Goal: Complete application form

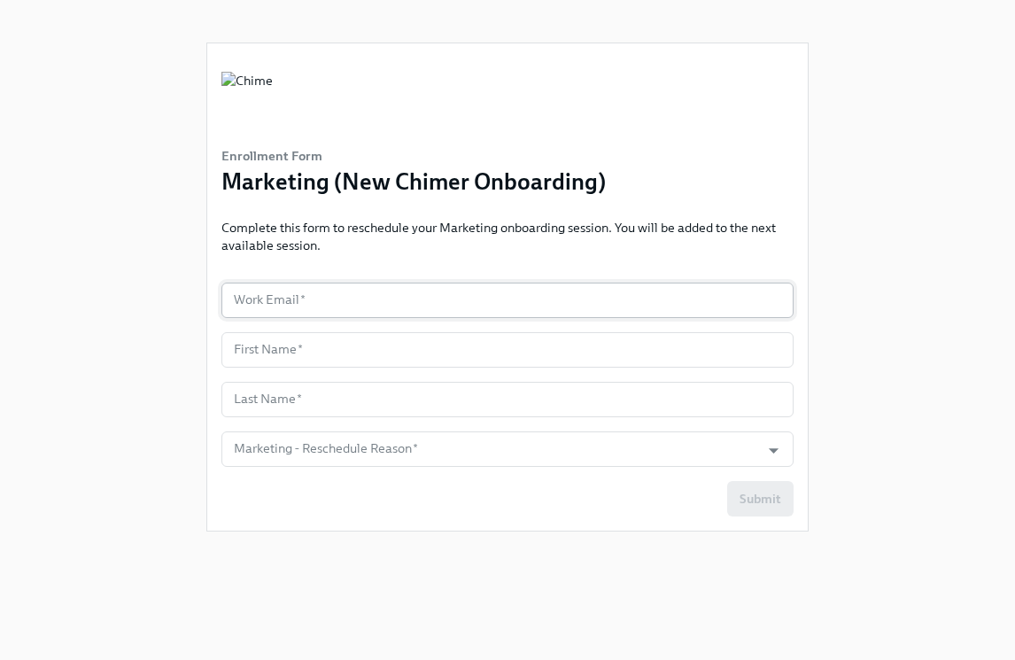
click at [301, 299] on input "text" at bounding box center [507, 300] width 572 height 35
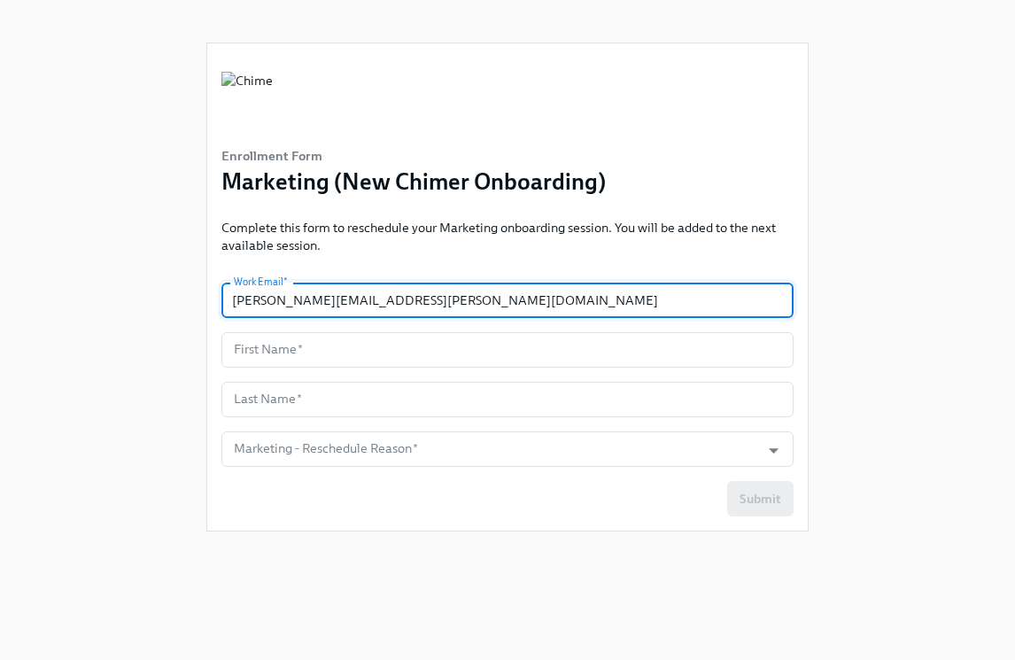
type input "[PERSON_NAME][EMAIL_ADDRESS][PERSON_NAME][DOMAIN_NAME]"
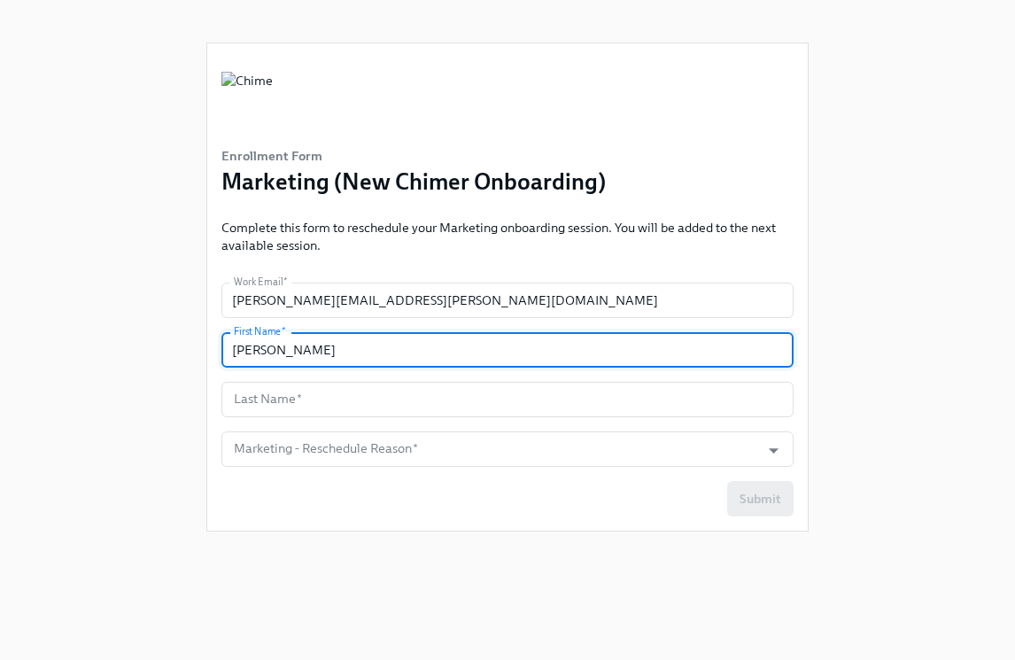
type input "[PERSON_NAME]"
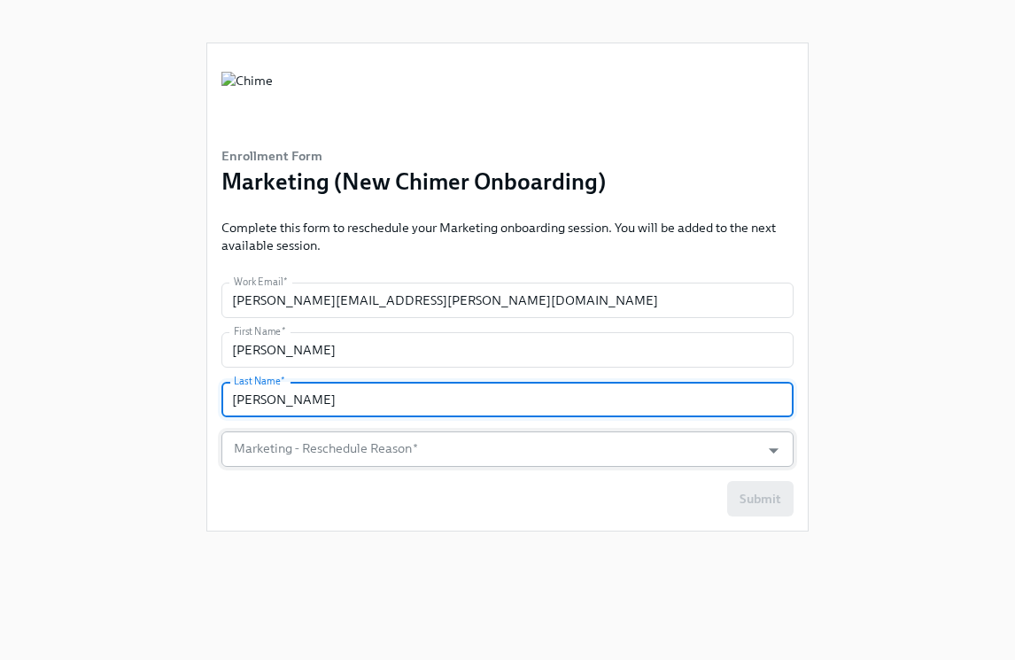
type input "[PERSON_NAME]"
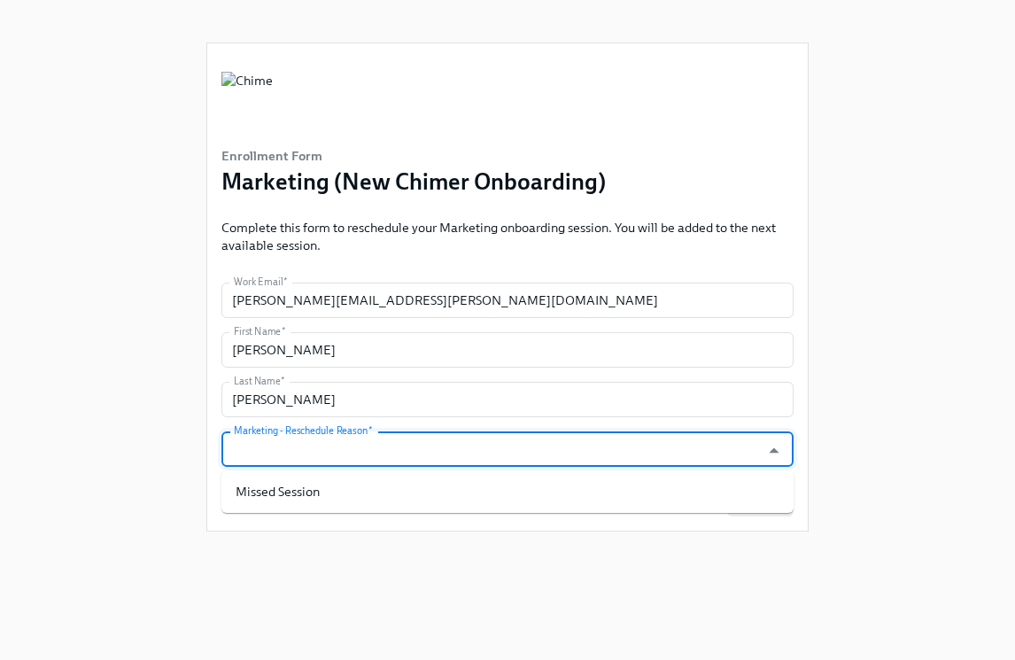
click at [358, 446] on input "Marketing - Reschedule Reason   *" at bounding box center [490, 448] width 521 height 35
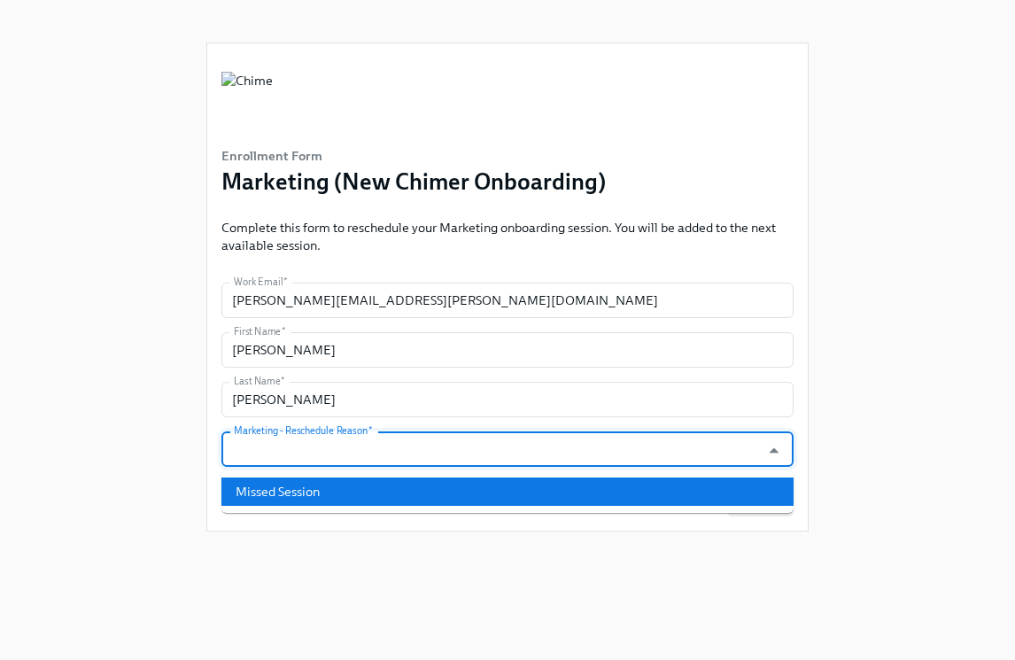
click at [319, 498] on li "Missed Session" at bounding box center [507, 491] width 572 height 28
type input "Missed Session"
click at [297, 444] on input "Missed Session" at bounding box center [490, 448] width 521 height 35
click at [561, 418] on form "Work Email   * [PERSON_NAME][EMAIL_ADDRESS][PERSON_NAME][DOMAIN_NAME] Work Emai…" at bounding box center [507, 400] width 572 height 234
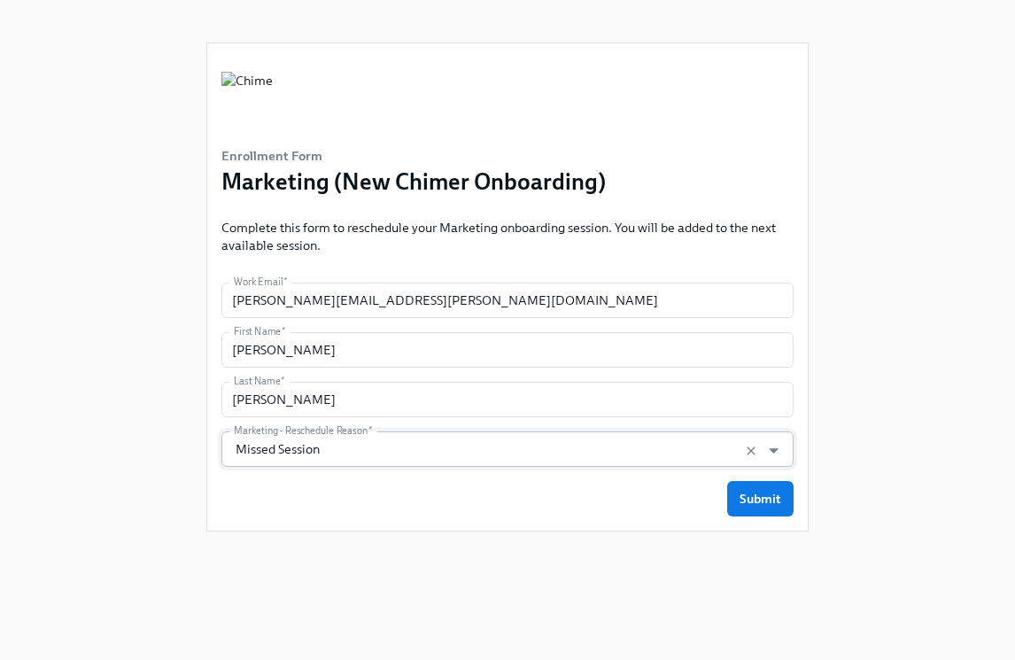
click at [470, 442] on input "Missed Session" at bounding box center [490, 448] width 521 height 35
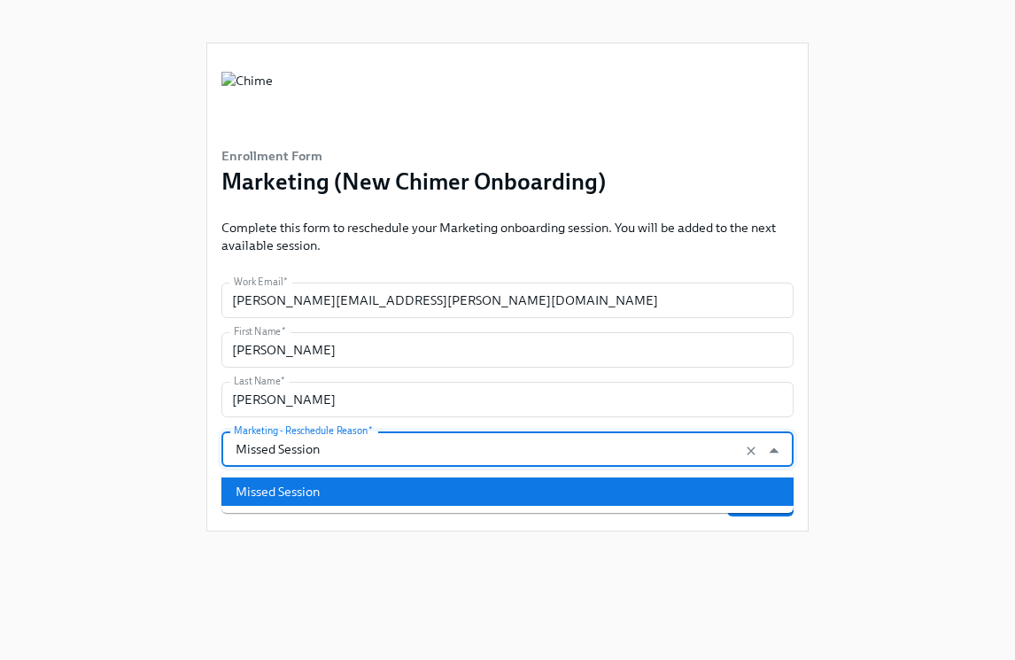
click at [300, 478] on li "Missed Session" at bounding box center [507, 491] width 572 height 28
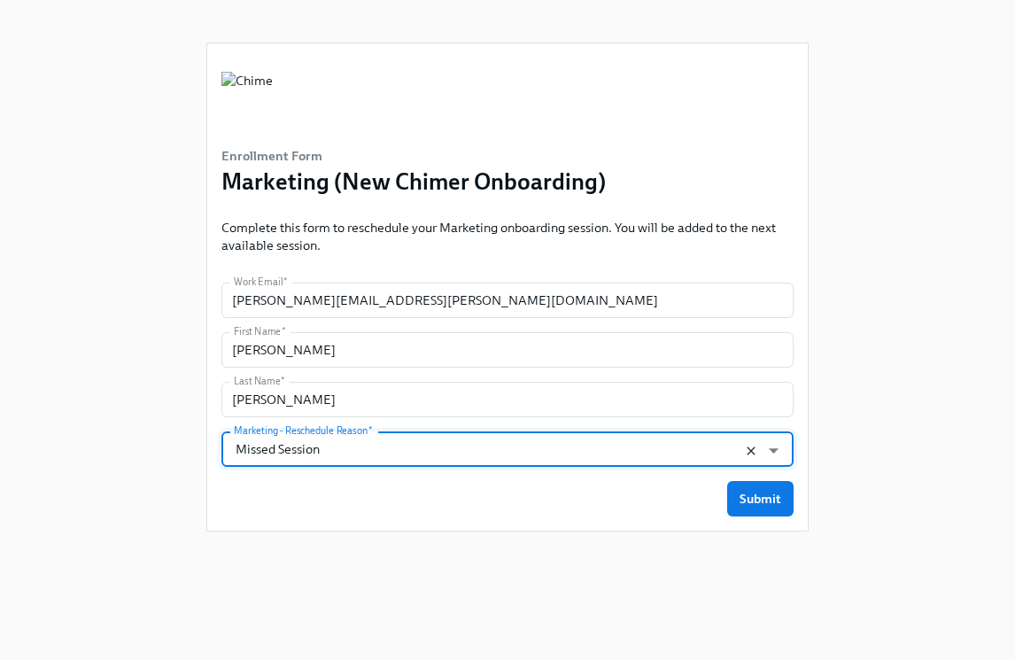
click at [744, 450] on icon "Clear" at bounding box center [751, 451] width 14 height 14
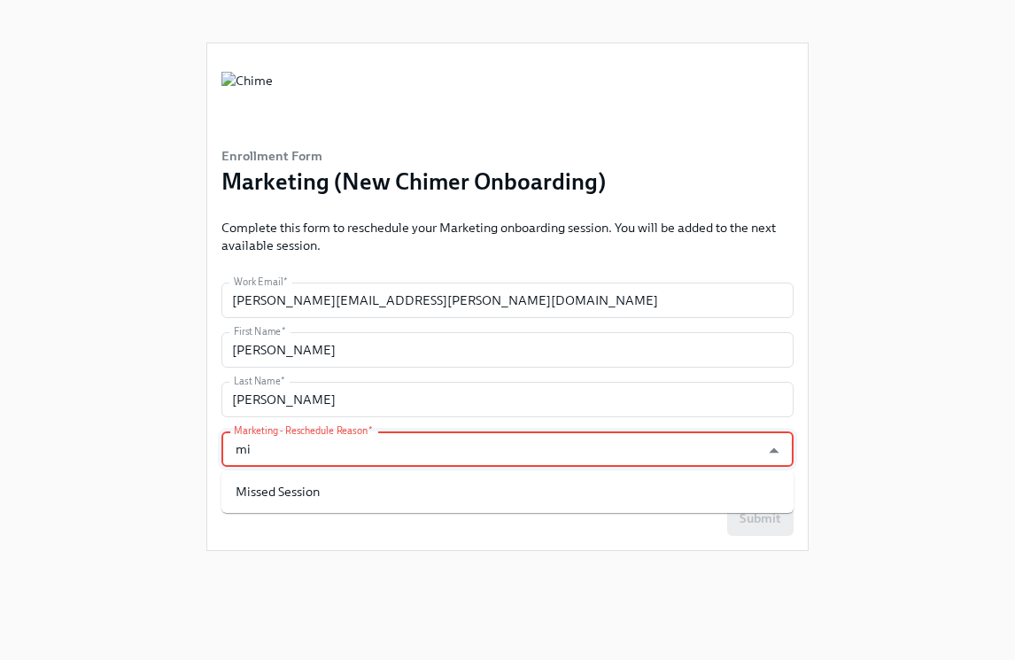
type input "m"
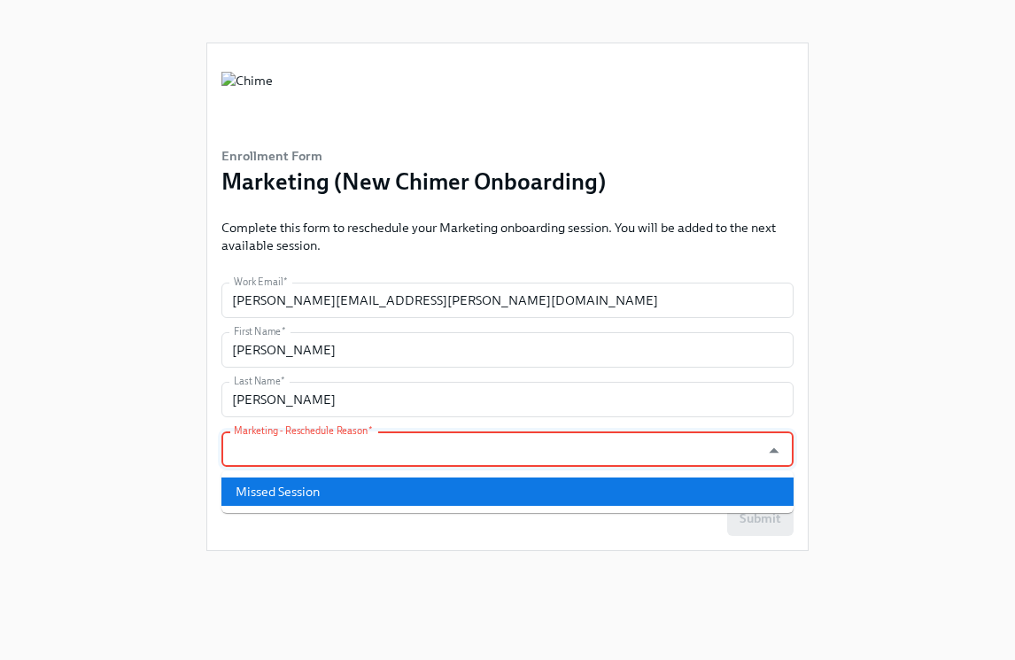
click at [232, 491] on li "Missed Session" at bounding box center [507, 491] width 572 height 28
type input "Missed Session"
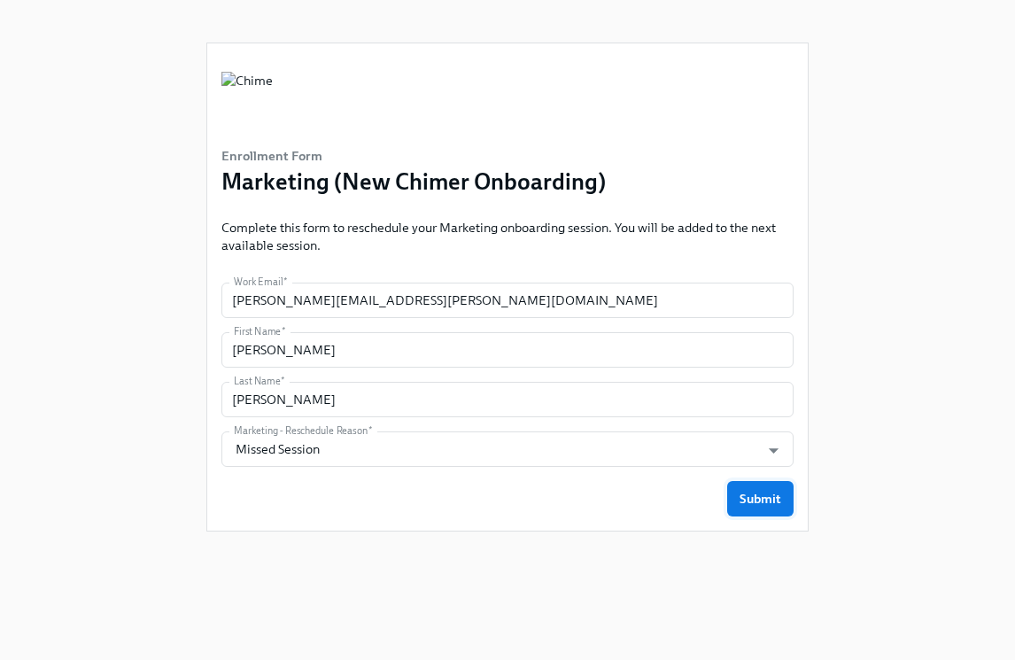
click at [765, 481] on button "Submit" at bounding box center [760, 498] width 66 height 35
